Goal: Information Seeking & Learning: Learn about a topic

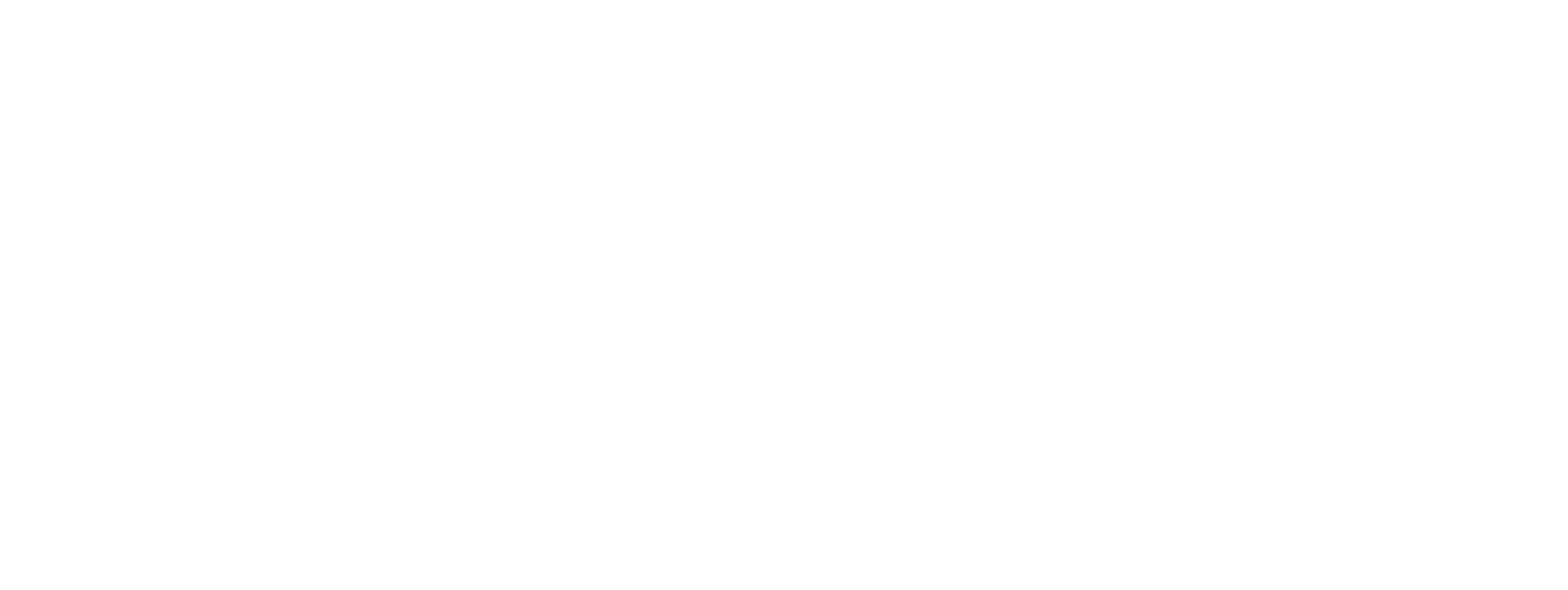
select select
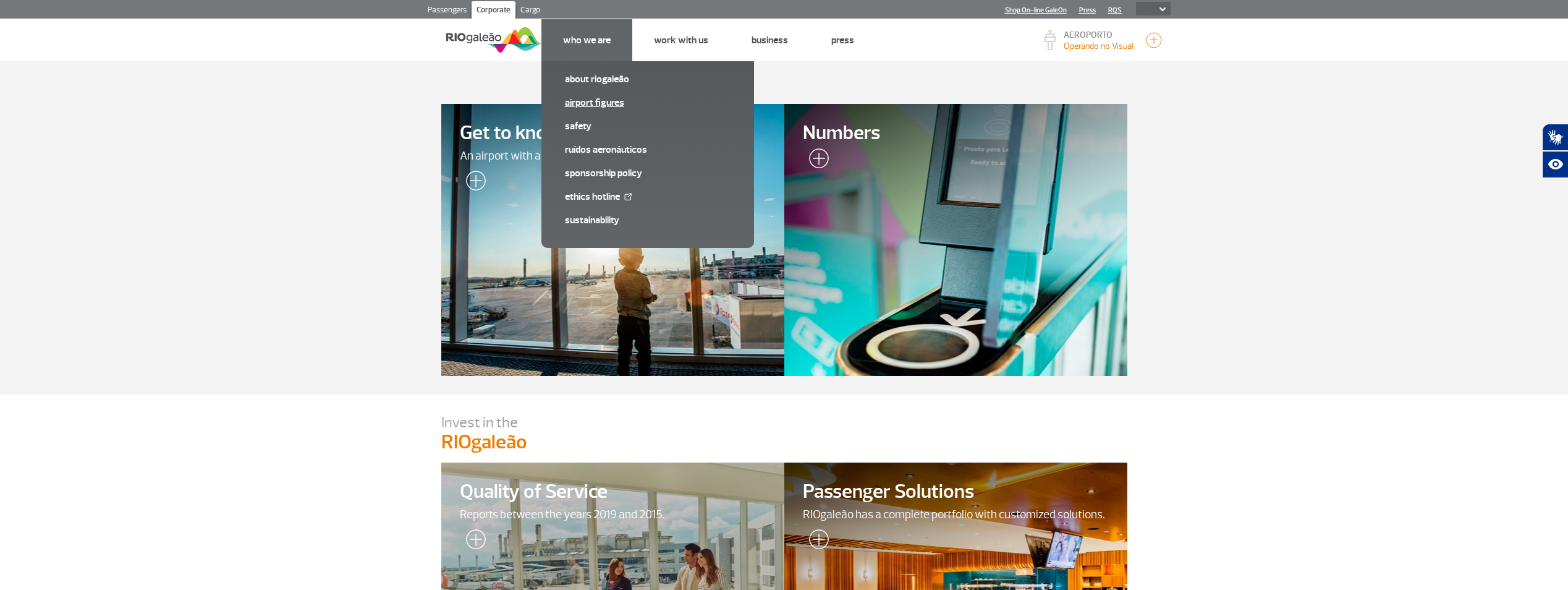
click at [611, 100] on link "Airport Figures" at bounding box center [648, 103] width 166 height 14
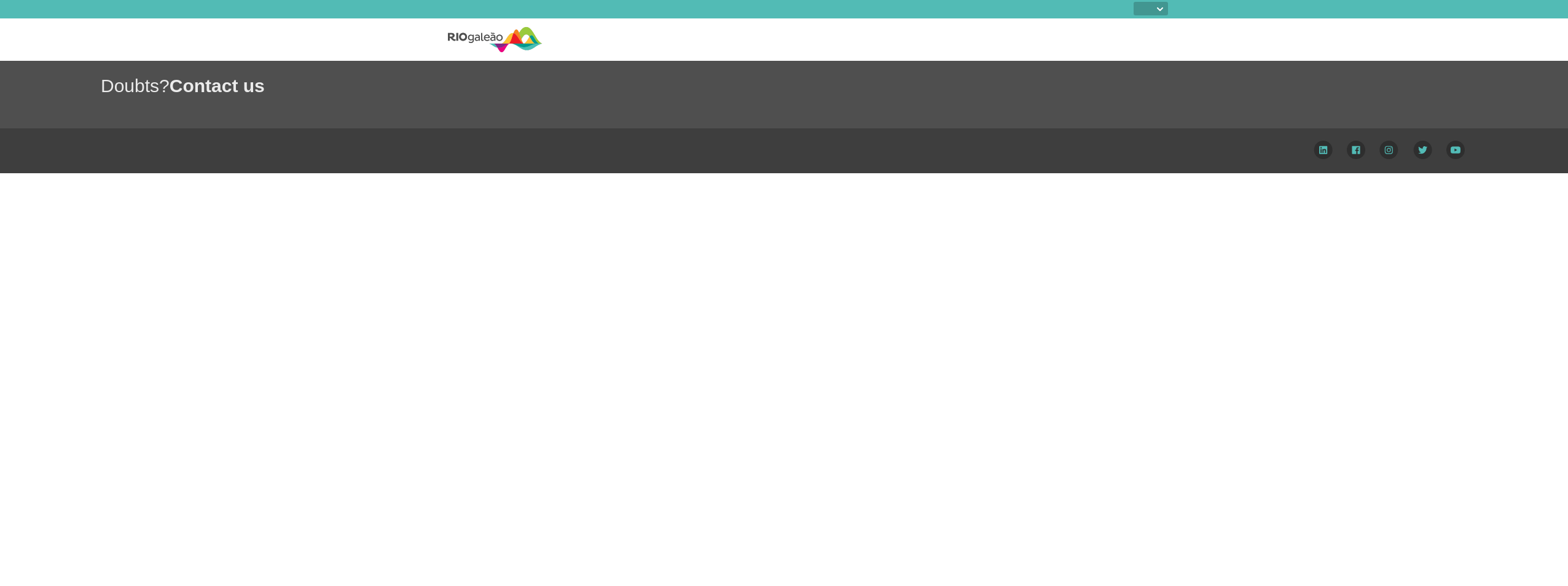
select select
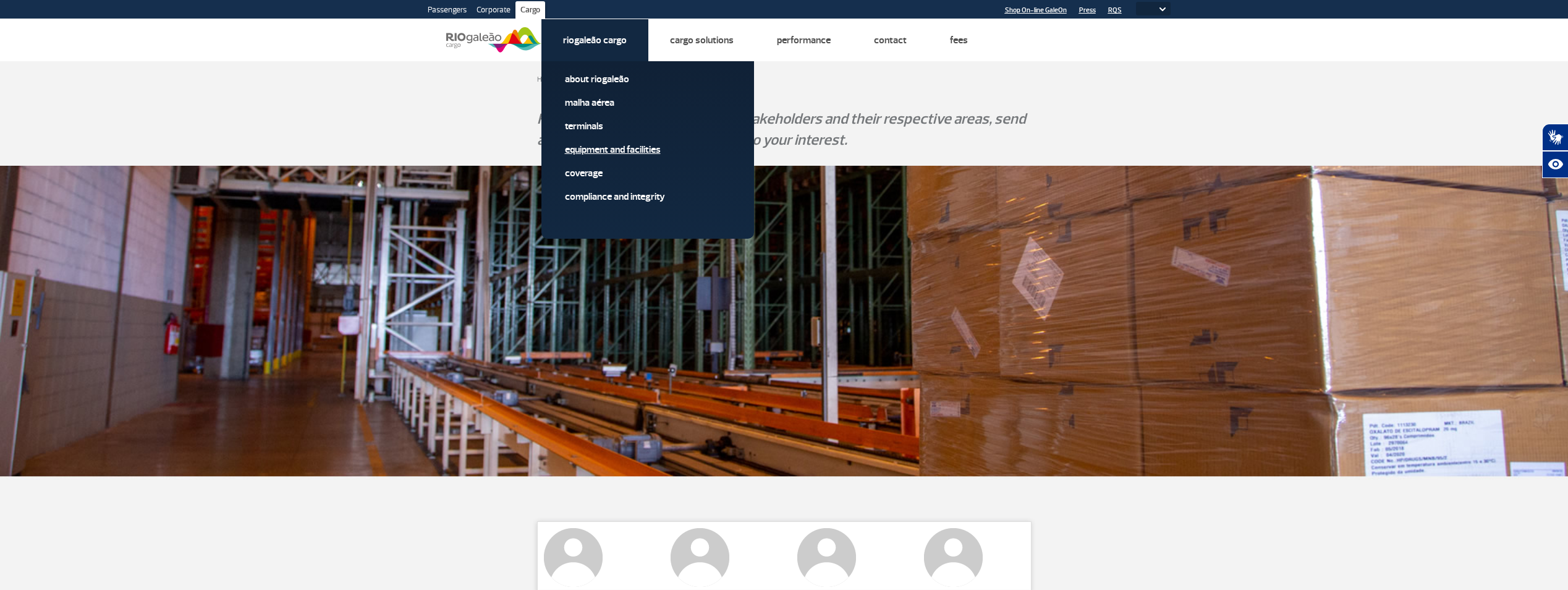
click at [616, 148] on link "Equipment and Facilities" at bounding box center [648, 150] width 166 height 14
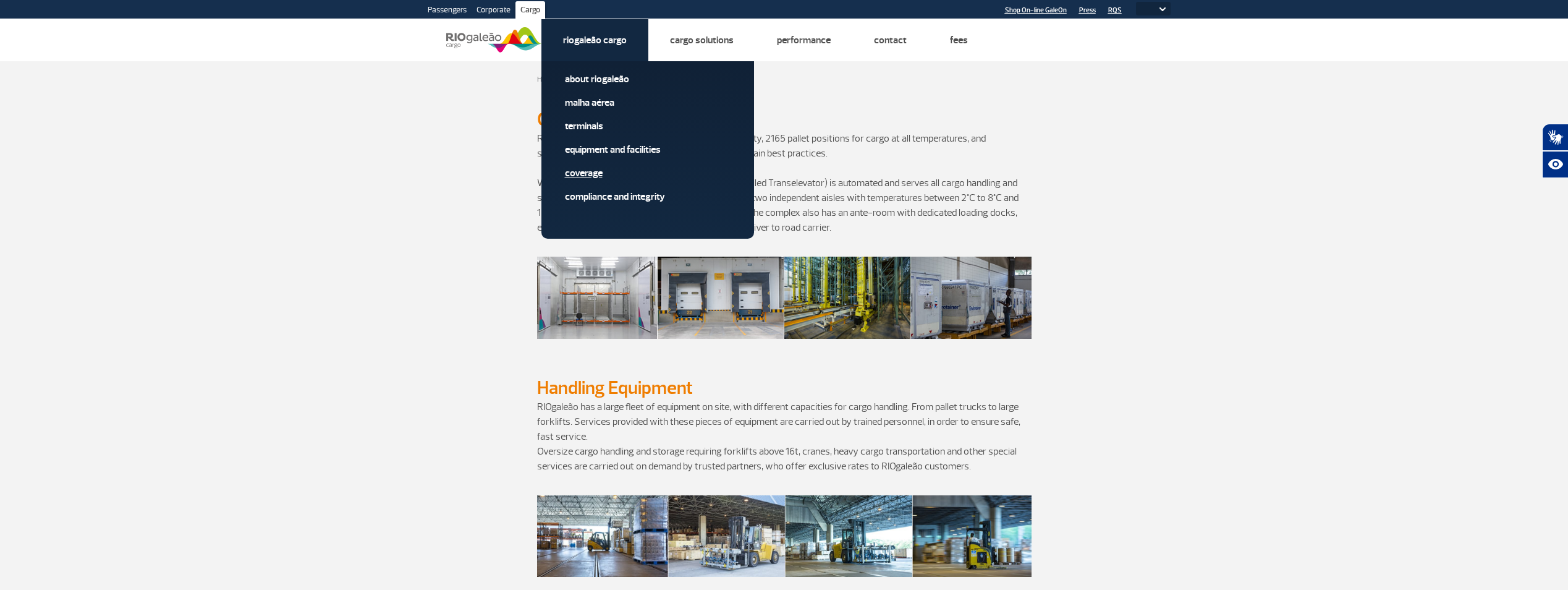
click at [599, 172] on link "Coverage" at bounding box center [648, 173] width 166 height 14
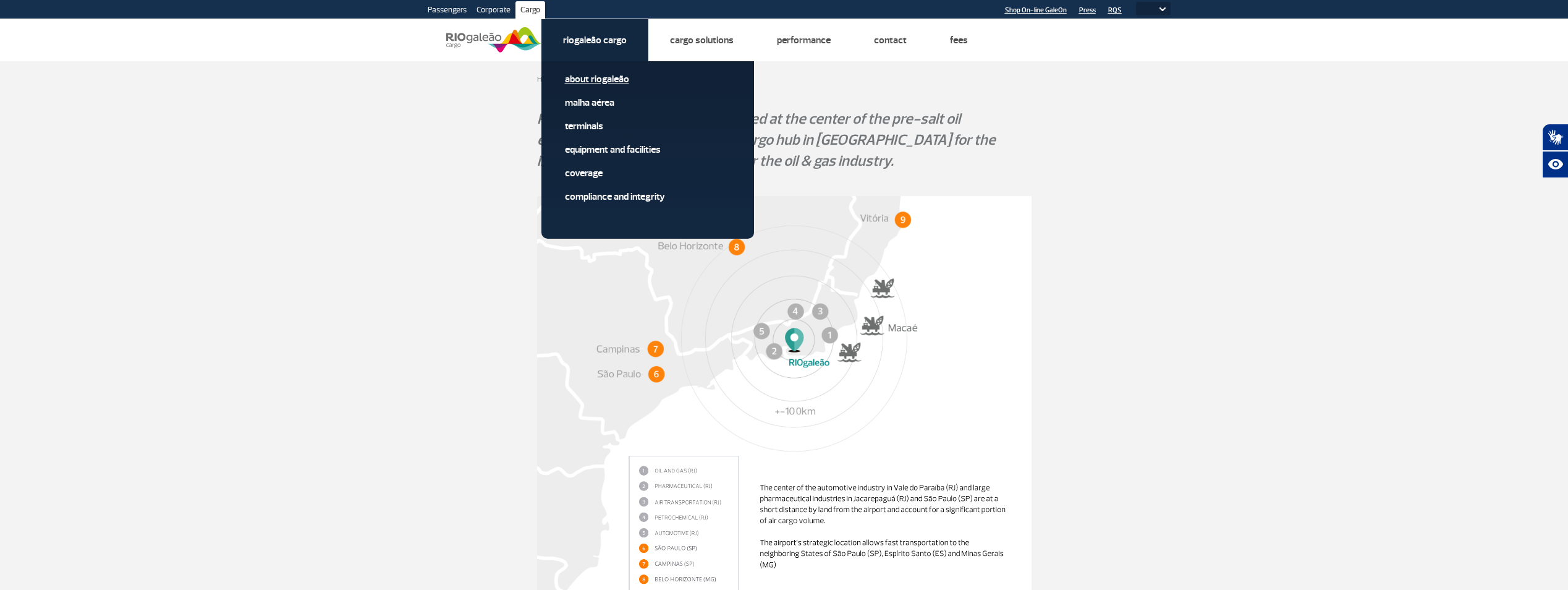
click at [586, 78] on link "About RIOgaleão" at bounding box center [648, 79] width 166 height 14
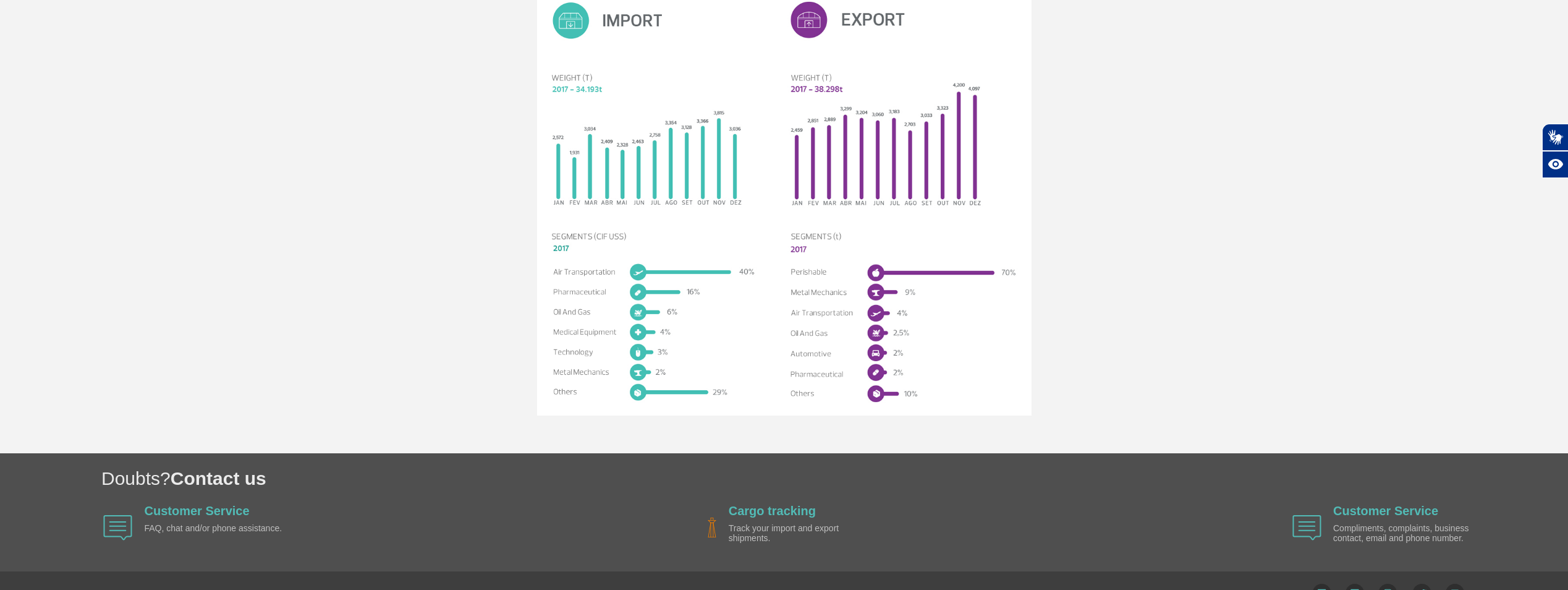
scroll to position [1629, 0]
